Goal: Task Accomplishment & Management: Complete application form

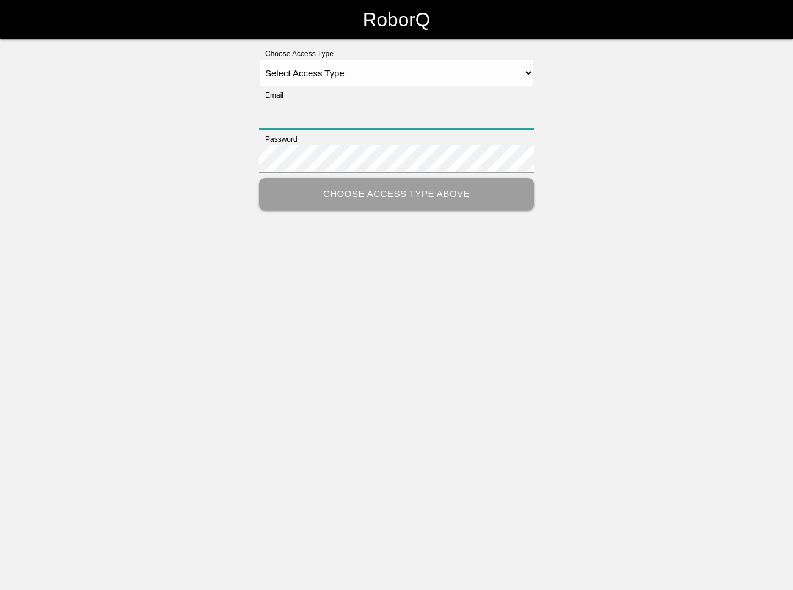
type input "[EMAIL_ADDRESS][DOMAIN_NAME]"
click at [357, 78] on select "Select Access Type Admin Customer Supervisor Worker" at bounding box center [396, 73] width 275 height 28
select select "Supervisor"
click at [259, 59] on select "Select Access Type Admin Customer Supervisor Worker" at bounding box center [396, 73] width 275 height 28
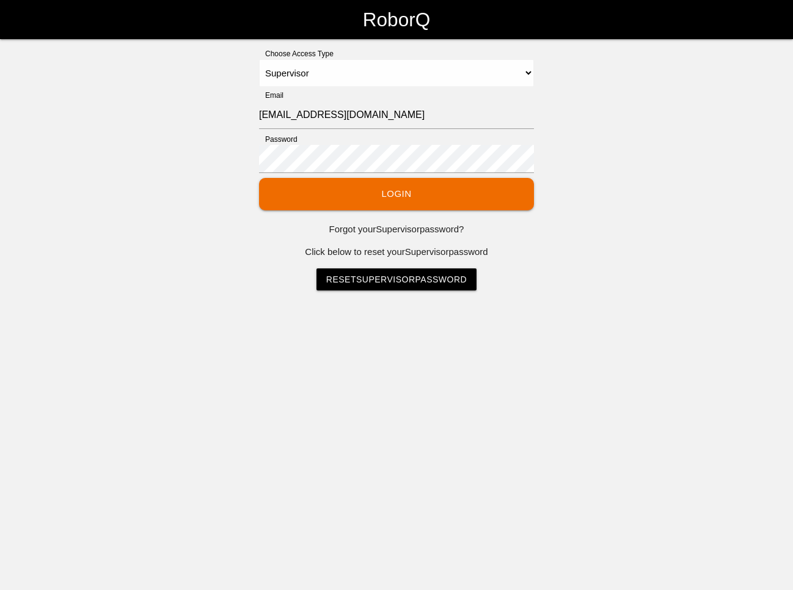
click at [347, 196] on button "Login" at bounding box center [396, 194] width 275 height 32
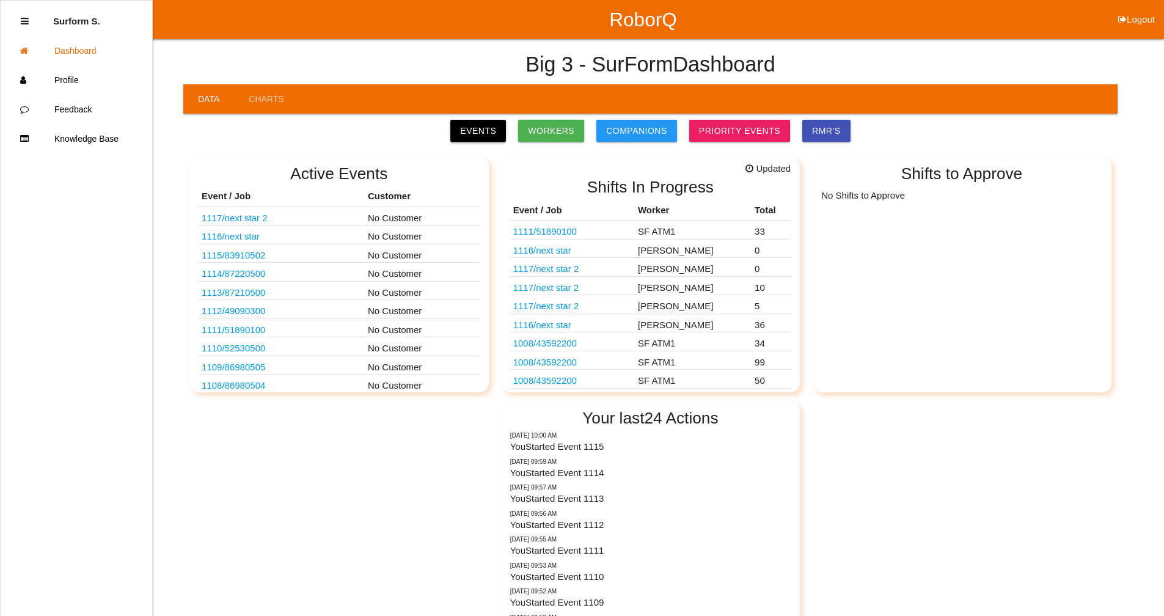
click at [488, 128] on link "Events" at bounding box center [478, 131] width 56 height 22
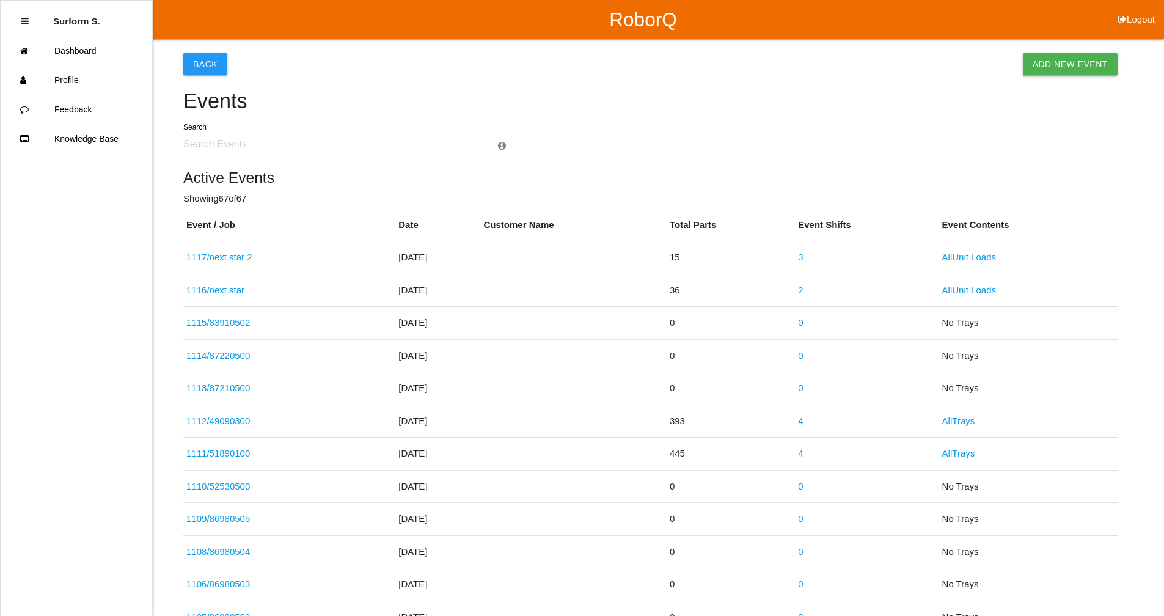
click at [793, 63] on link "Add New Event" at bounding box center [1070, 64] width 95 height 22
select select "notRequired"
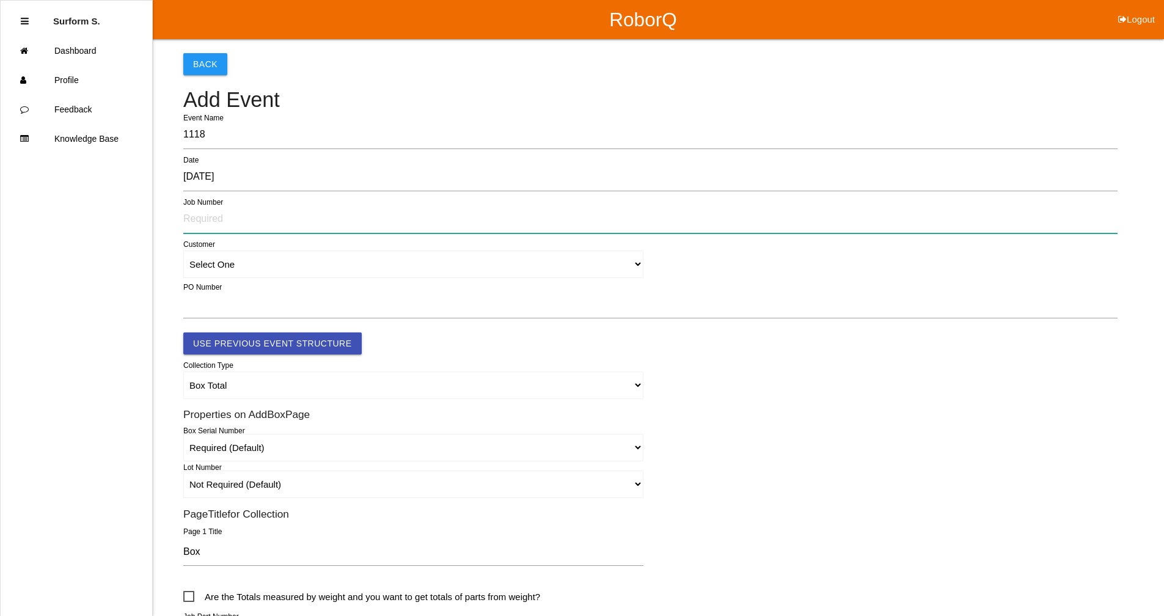
click at [244, 218] on input "text" at bounding box center [650, 219] width 935 height 28
type input "86720504"
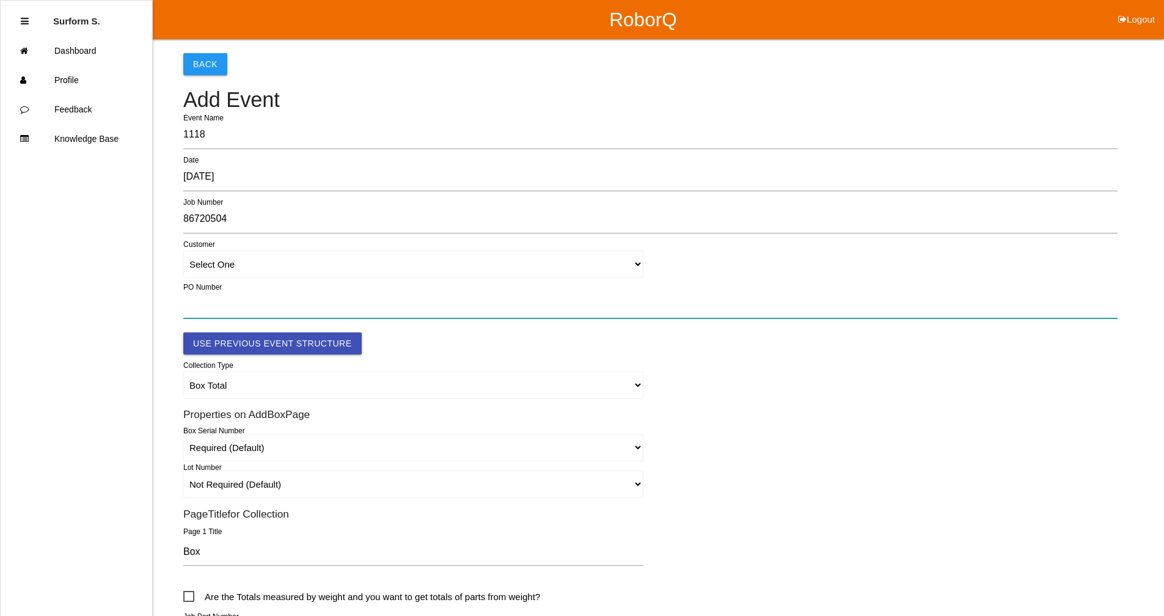
click at [238, 303] on input "text" at bounding box center [650, 304] width 935 height 28
click at [202, 304] on input "text" at bounding box center [650, 304] width 935 height 28
paste input "45138352"
type input "45138352"
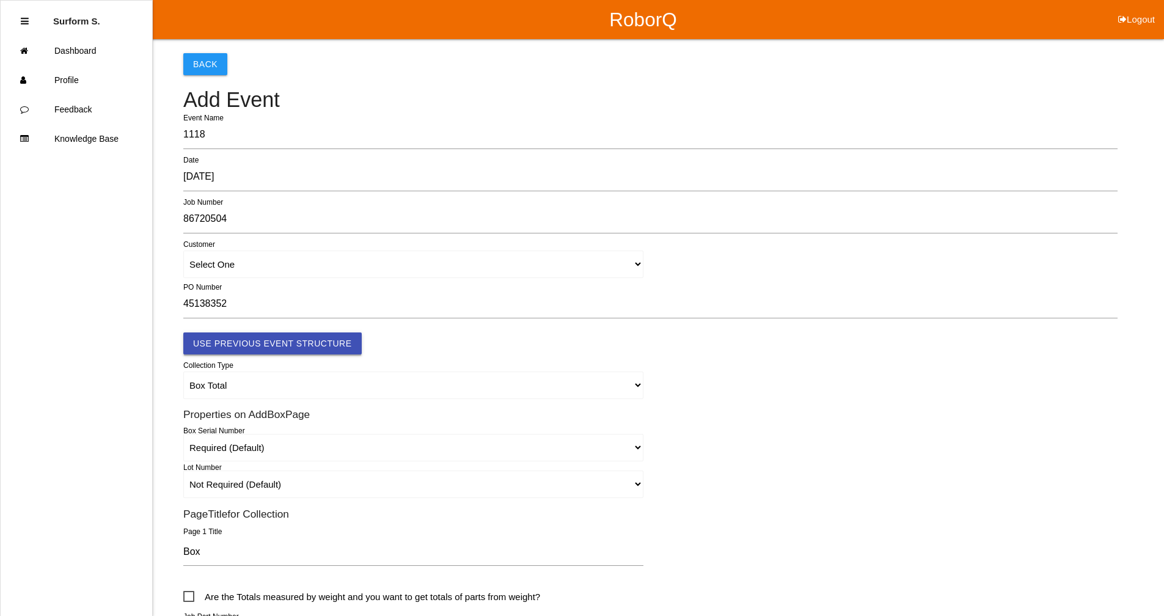
click at [292, 342] on button "Use Previous Event Structure" at bounding box center [272, 343] width 178 height 22
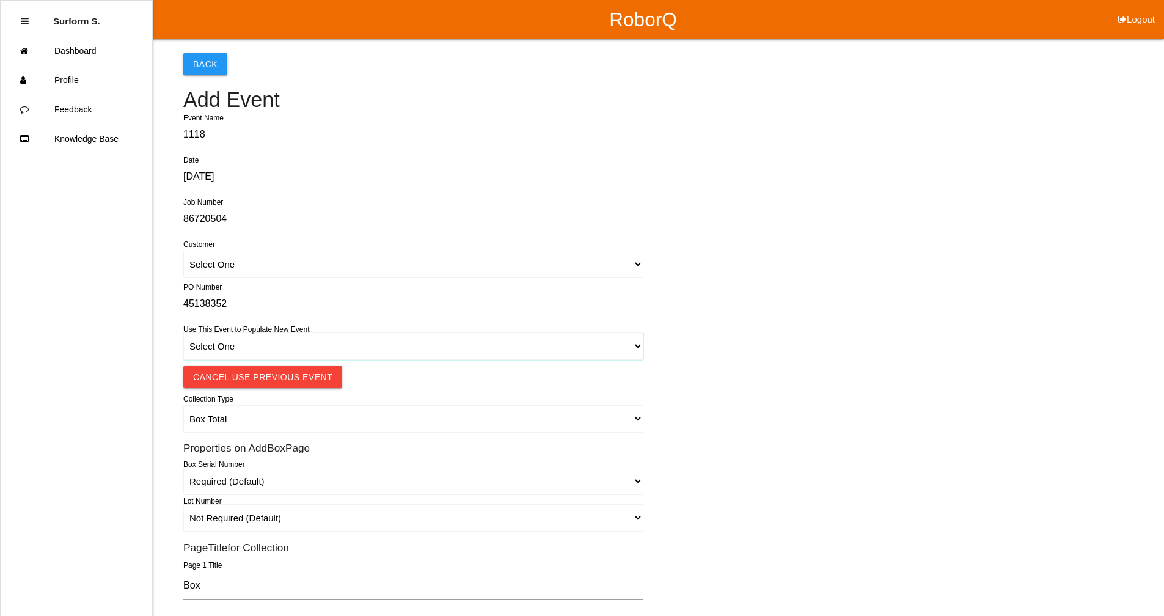
click at [264, 345] on select "Select One 1018 4 - Distinct Barcodes - Not Matching 1015 4 - Matching Barcodes…" at bounding box center [413, 346] width 460 height 28
select select "67b36d620018c9000e46307b"
click at [183, 332] on select "Select One 1018 4 - Distinct Barcodes - Not Matching 1015 4 - Matching Barcodes…" at bounding box center [413, 346] width 460 height 28
select select "autoSingle"
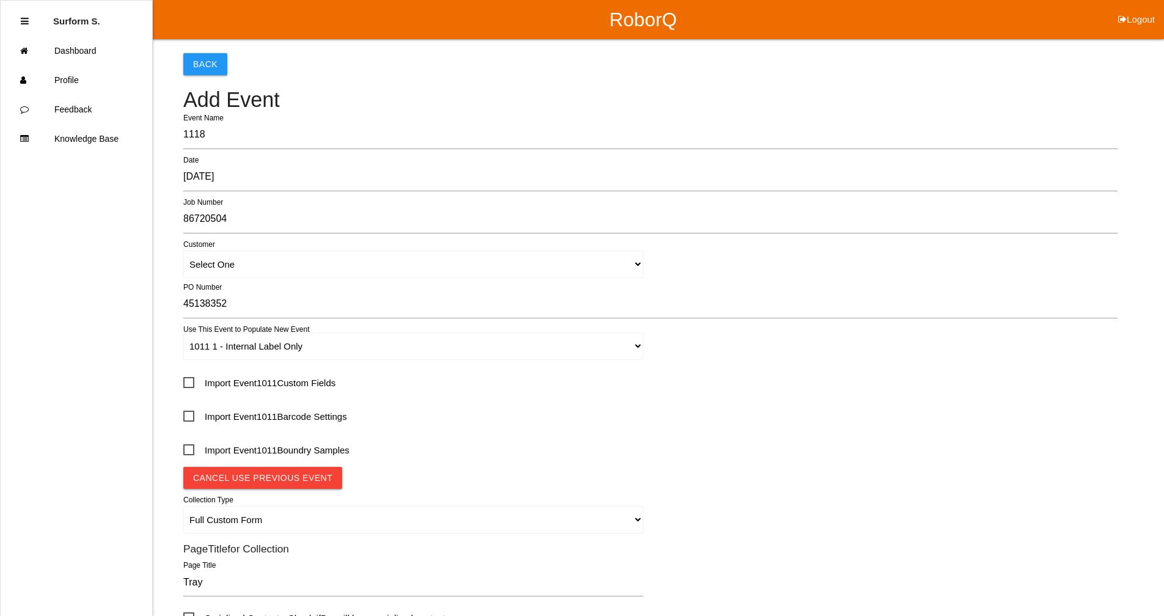
click at [187, 380] on span "Import Event 1011 Custom Fields" at bounding box center [259, 382] width 152 height 15
click at [187, 380] on input "Import Event 1011 Custom Fields" at bounding box center [187, 379] width 8 height 8
checkbox input "true"
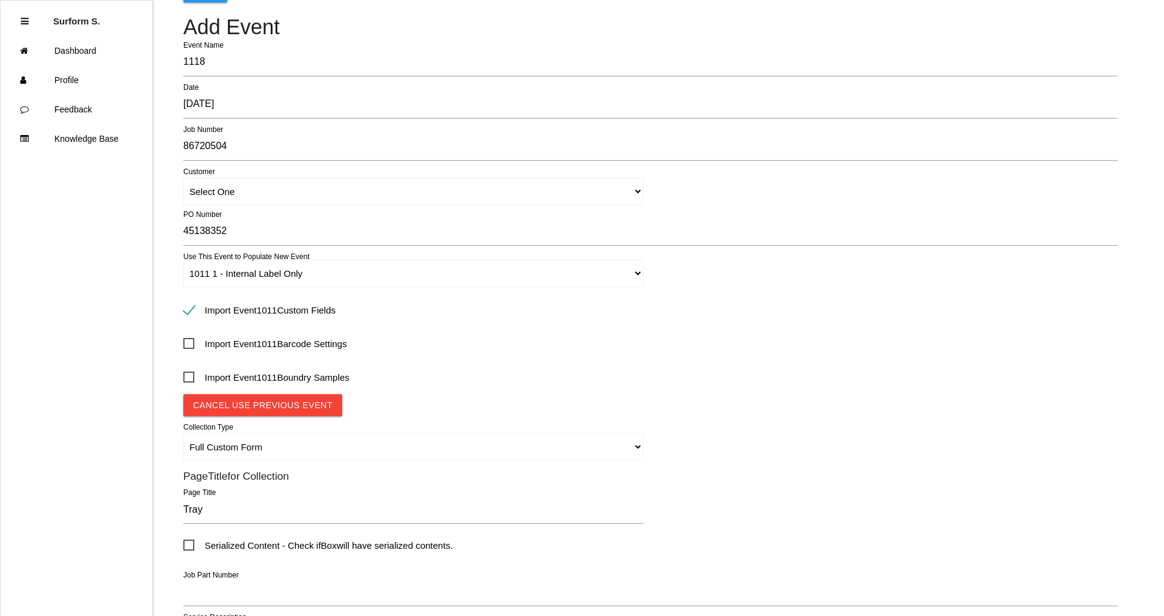
scroll to position [306, 0]
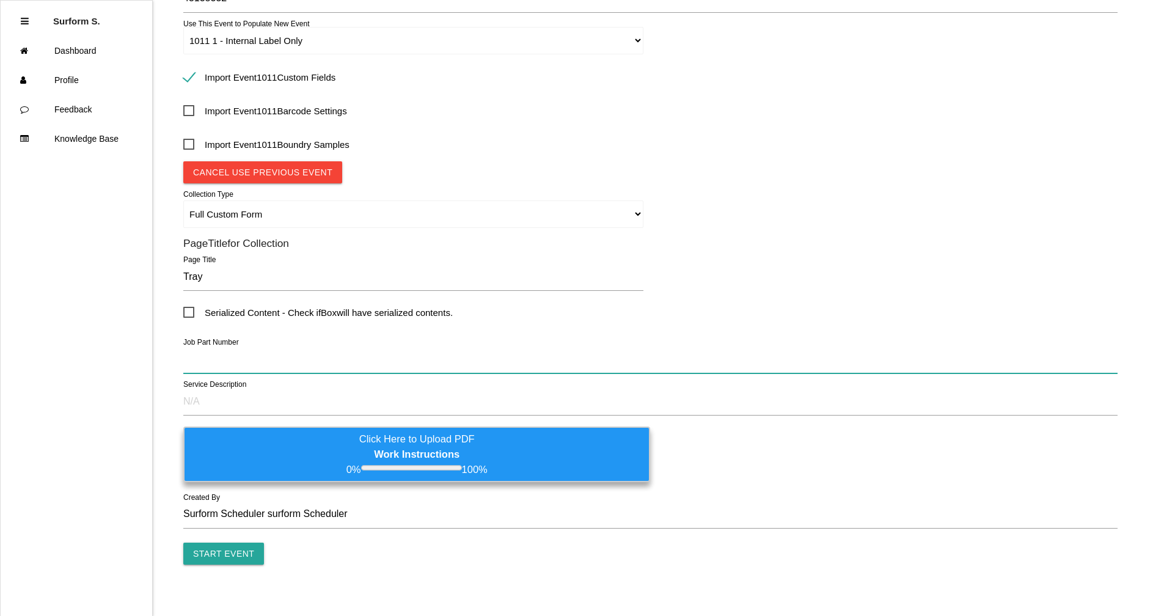
click at [266, 362] on input "text" at bounding box center [650, 359] width 935 height 28
paste input "STELLANTIS TORQUE CONVERTER"
type input "STELLANTIS TORQUE CONVERTER"
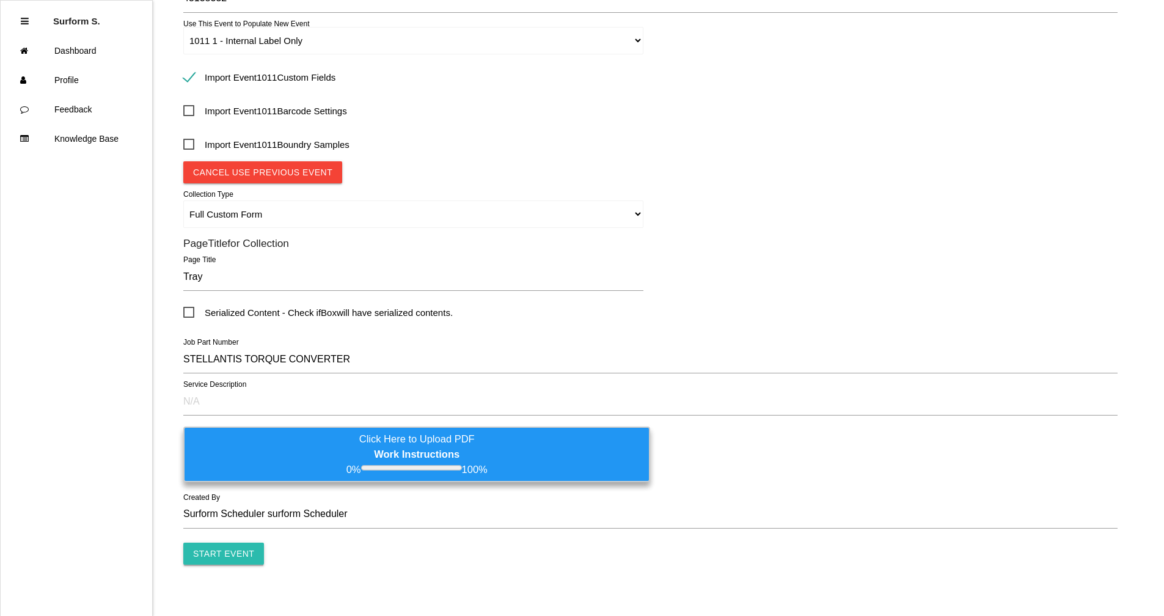
click at [236, 547] on input "Start Event" at bounding box center [223, 554] width 81 height 22
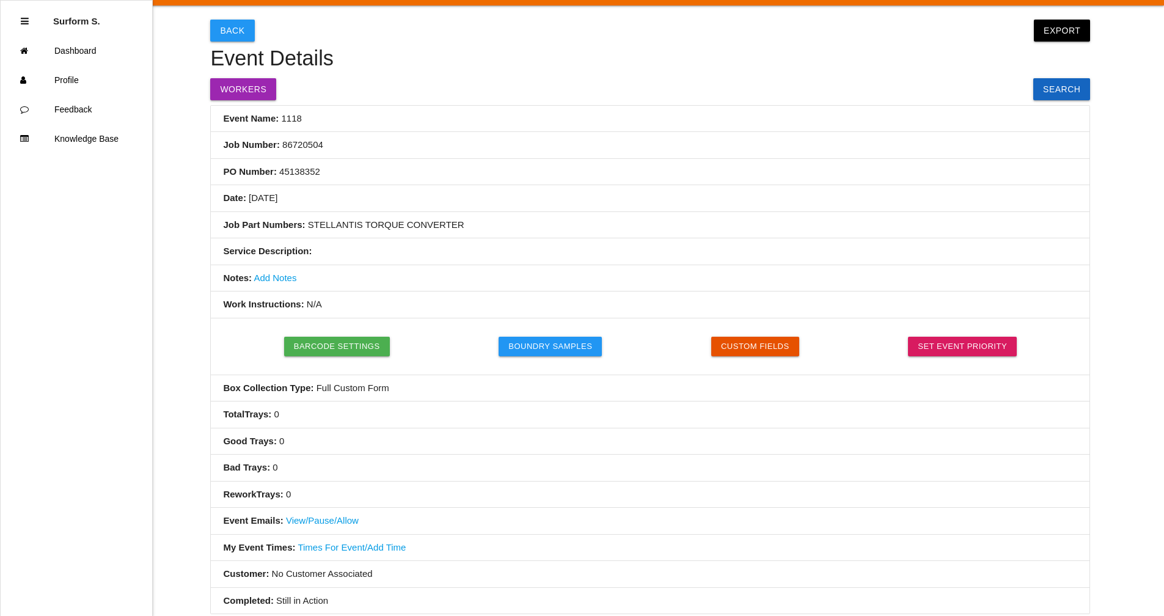
scroll to position [61, 0]
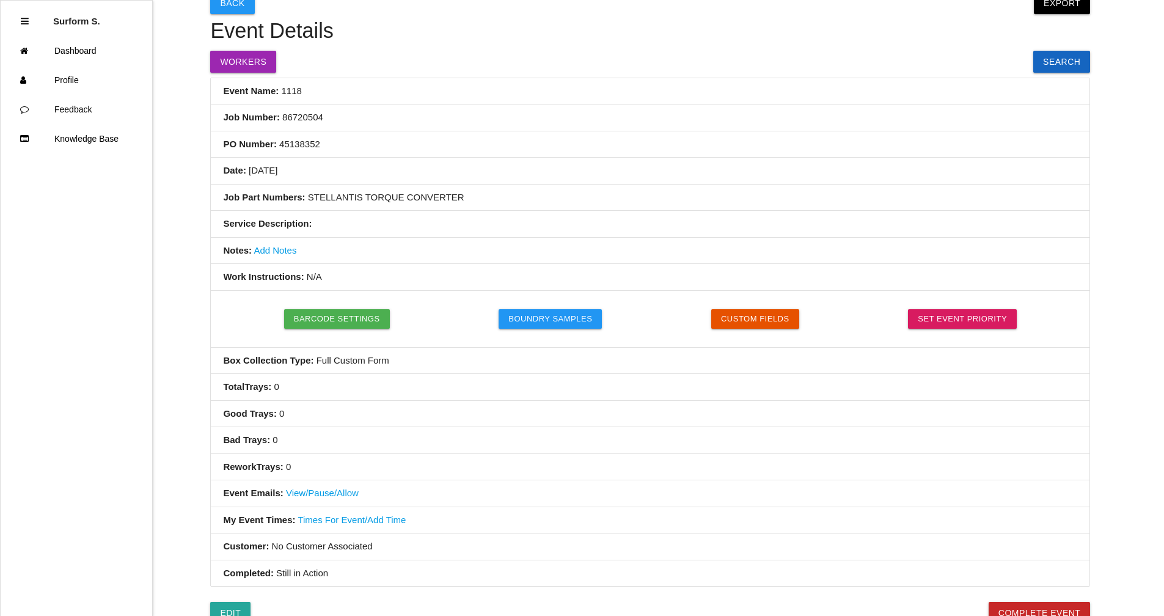
click at [279, 246] on link "Add Notes" at bounding box center [275, 250] width 43 height 10
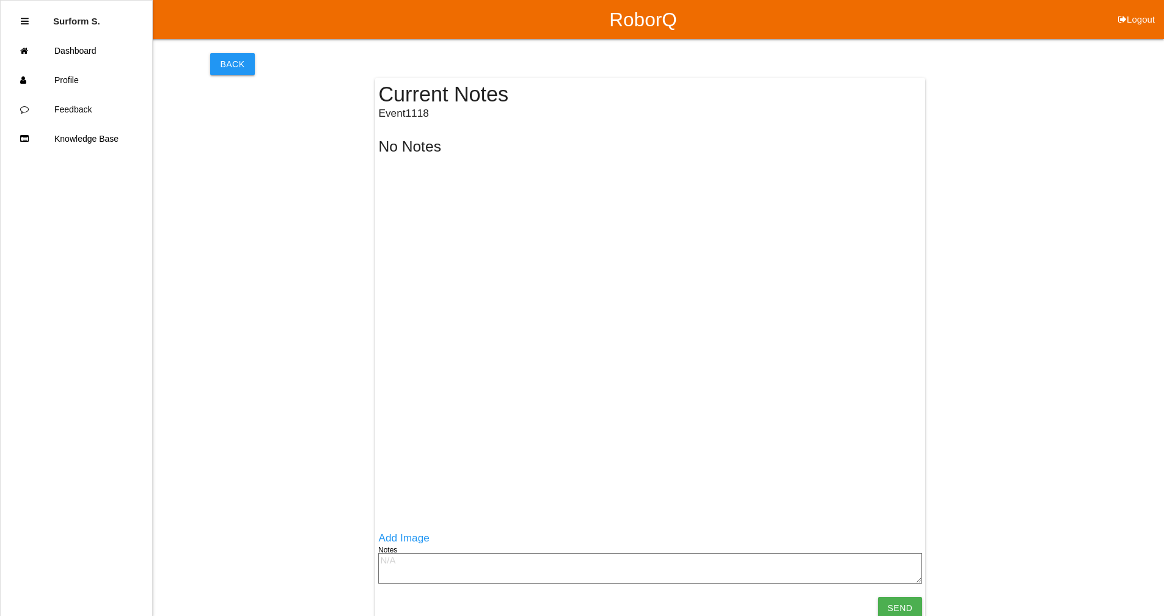
click at [425, 559] on textarea at bounding box center [650, 568] width 544 height 31
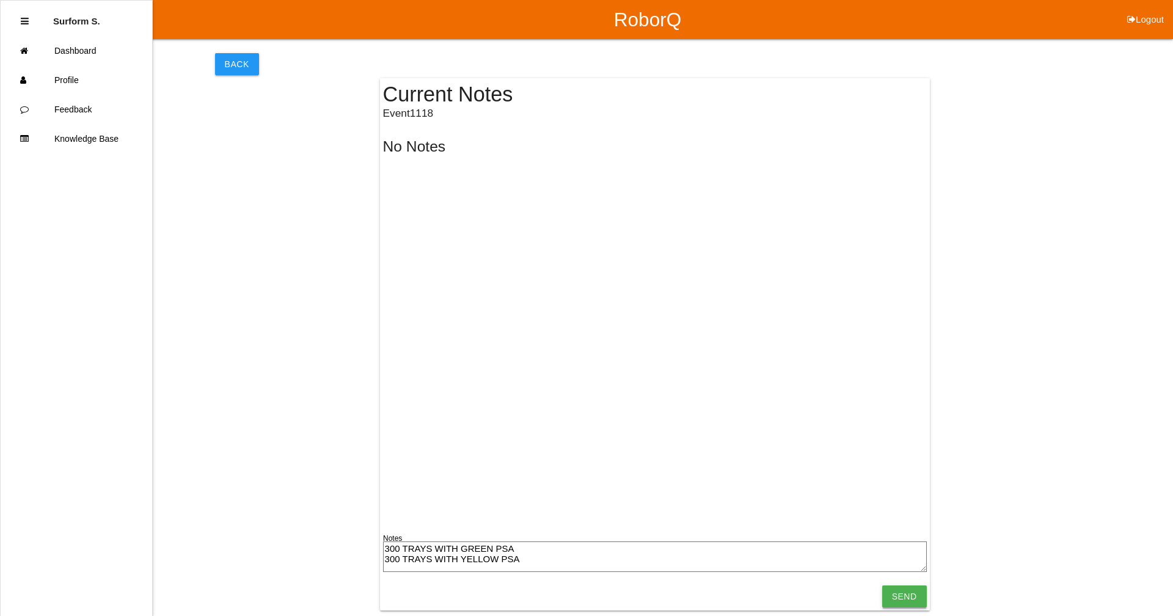
type textarea "300 TRAYS WITH GREEN PSA 300 TRAYS WITH YELLOW PSA"
click at [793, 589] on input "Send" at bounding box center [905, 597] width 45 height 22
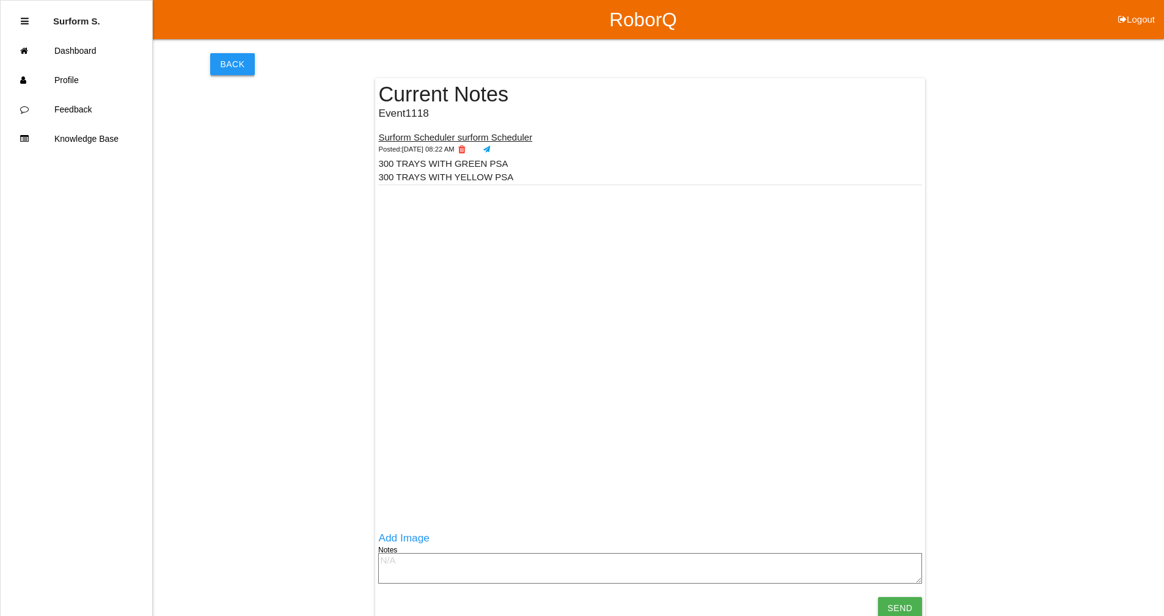
click at [227, 57] on button "Back" at bounding box center [232, 64] width 44 height 22
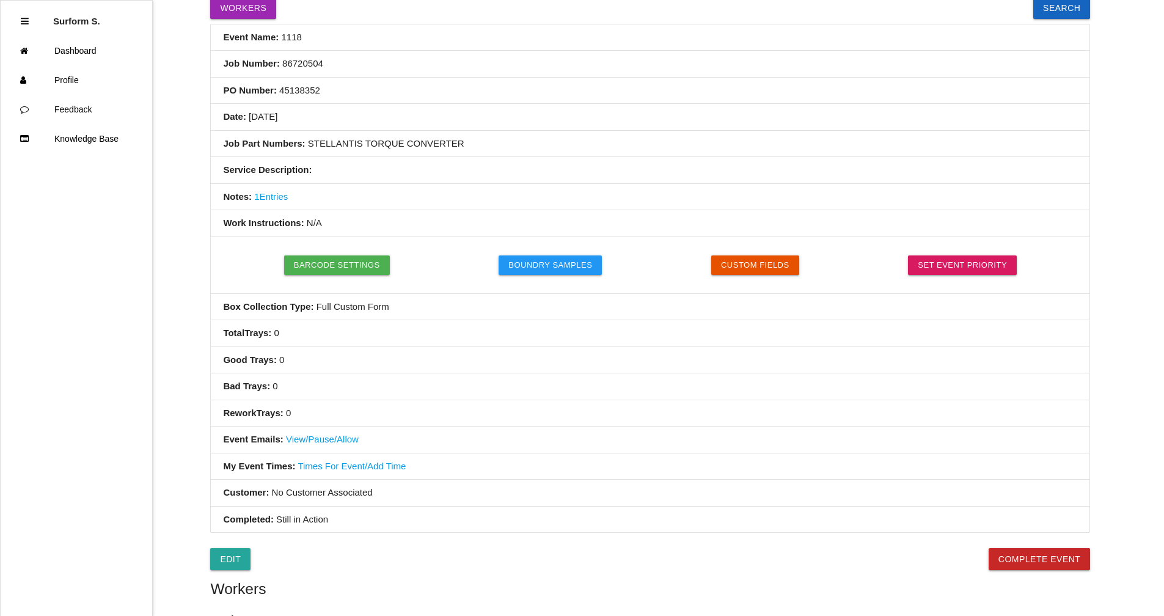
scroll to position [328, 0]
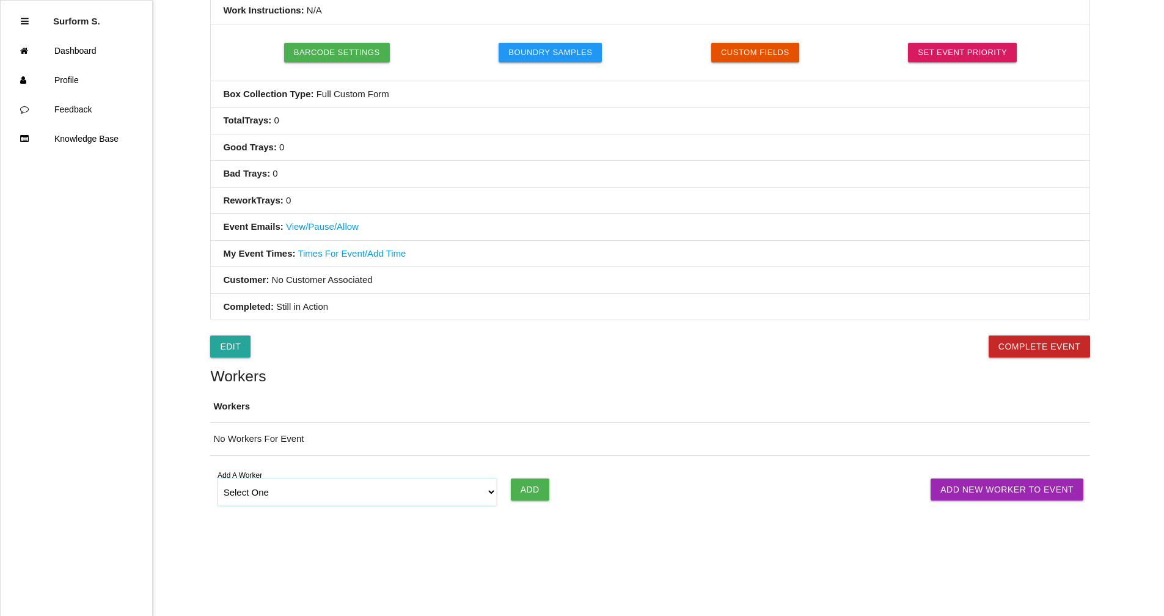
click at [281, 493] on select "Select One [PERSON_NAME] [PERSON_NAME] SF LAMCO SF ATM1 SF ATM2 SF MAAC" at bounding box center [358, 493] width 280 height 28
click at [482, 494] on select "Select One [PERSON_NAME] [PERSON_NAME] SF LAMCO SF ATM1 SF ATM2 SF MAAC" at bounding box center [358, 493] width 280 height 28
select select "6781344fb24b65000ec8f095"
click at [218, 479] on select "Select One [PERSON_NAME] [PERSON_NAME] SF LAMCO SF ATM1 SF ATM2 SF MAAC" at bounding box center [358, 493] width 280 height 28
click at [529, 488] on input "Add" at bounding box center [530, 490] width 39 height 22
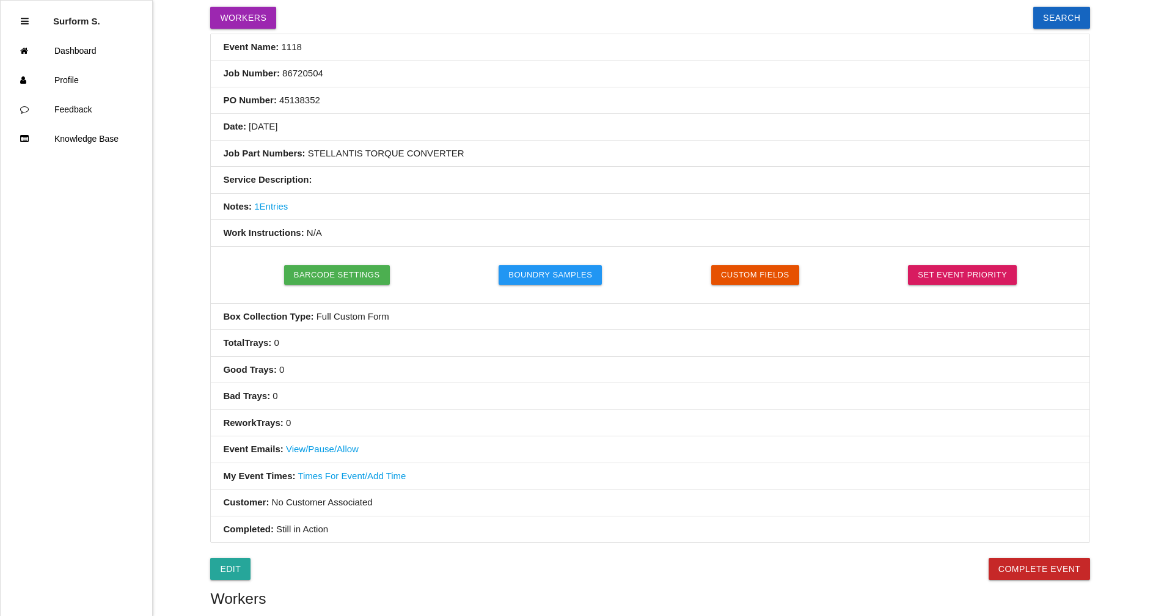
scroll to position [0, 0]
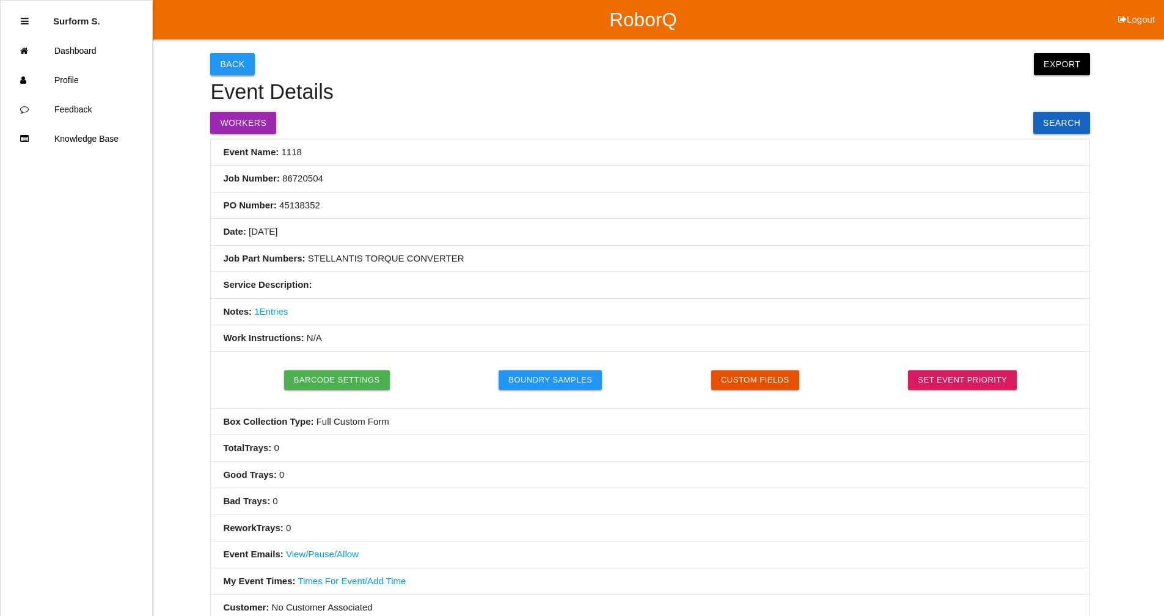
click at [231, 57] on button "Back" at bounding box center [232, 64] width 44 height 22
select select "notRequired"
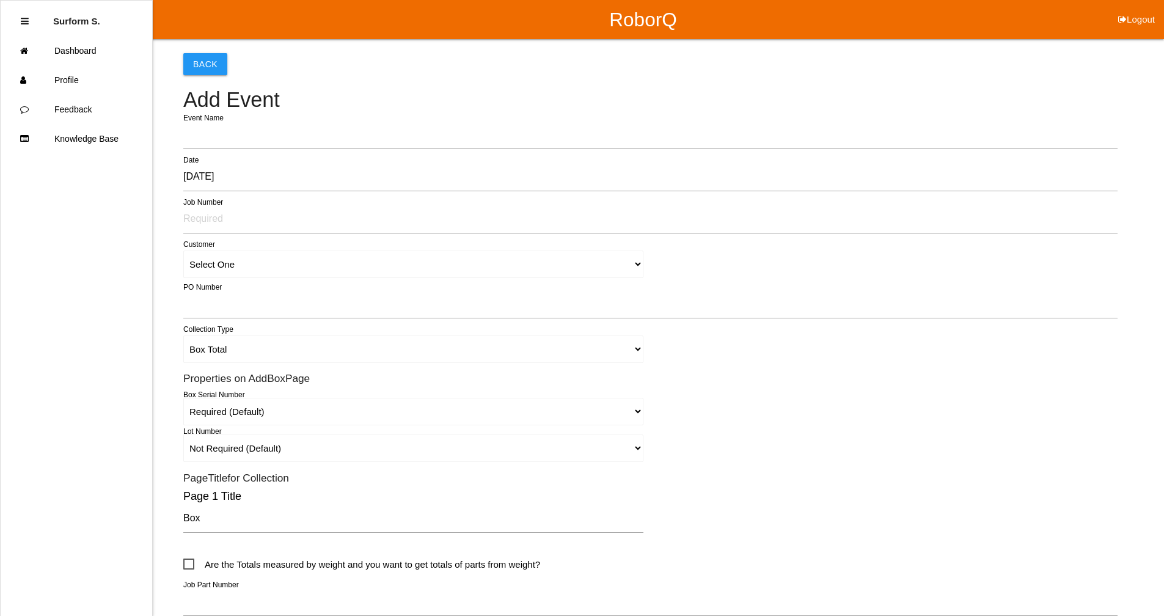
type input "1119"
type input "Surform Scheduler surform Scheduler"
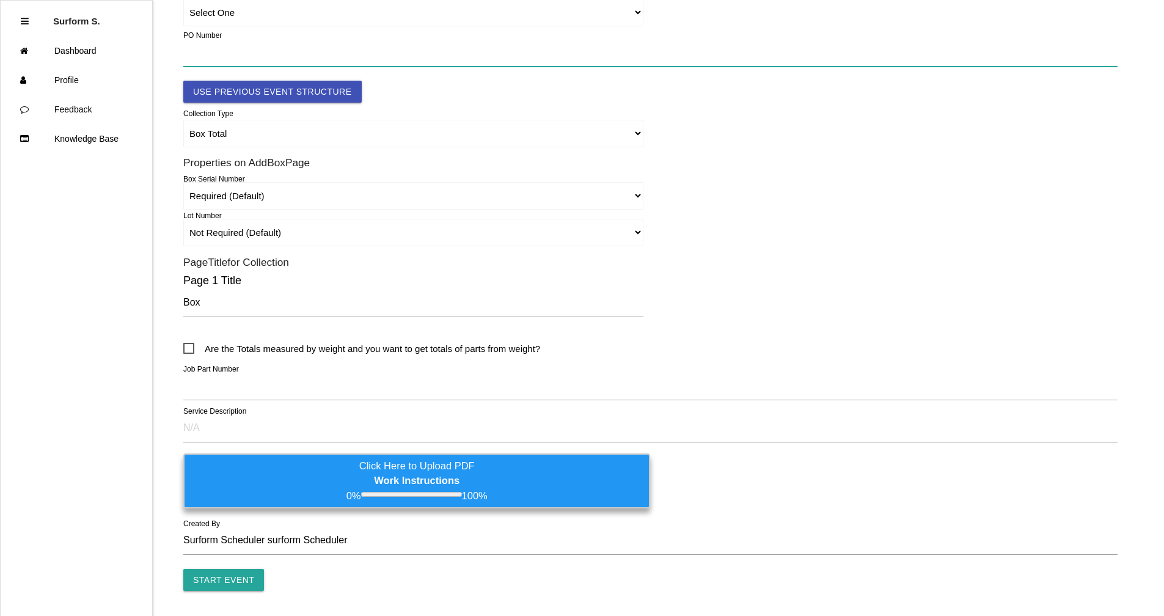
click at [231, 57] on input "text" at bounding box center [650, 53] width 935 height 28
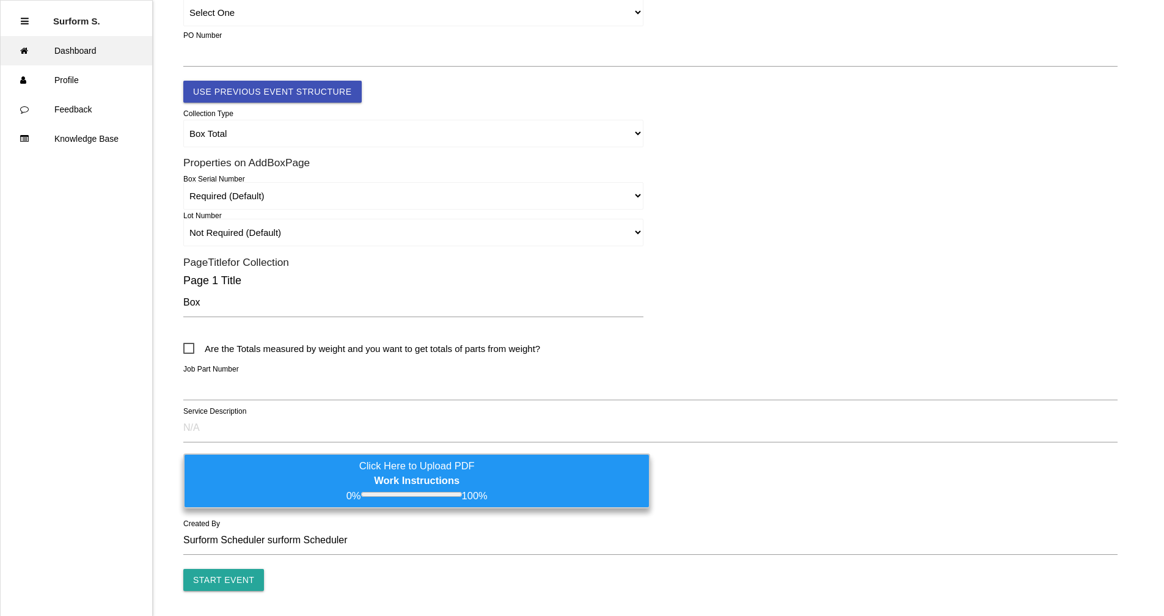
click at [86, 54] on link "Dashboard" at bounding box center [77, 50] width 152 height 29
